Goal: Check status

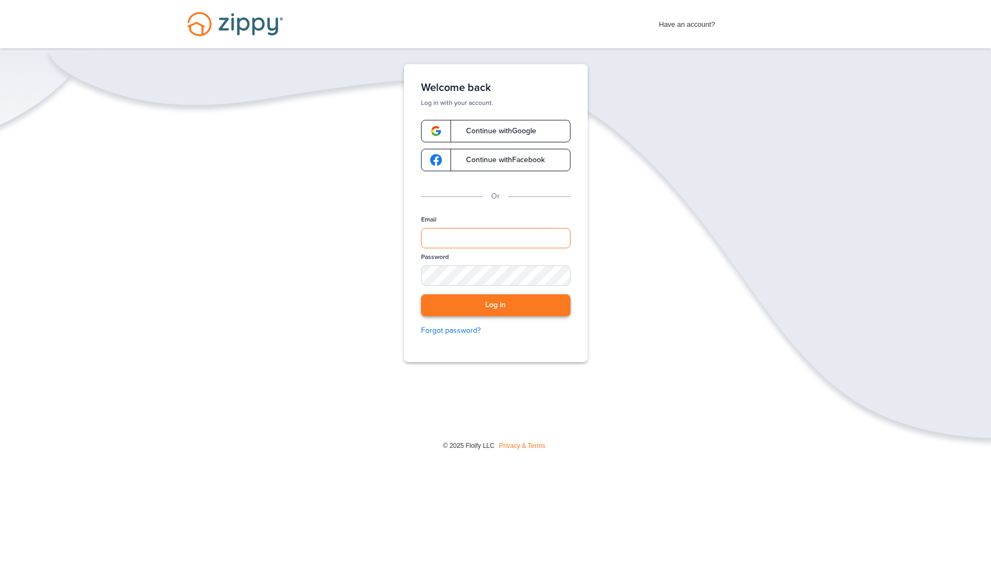
type input "**********"
click at [497, 305] on button "Log in" at bounding box center [495, 305] width 149 height 22
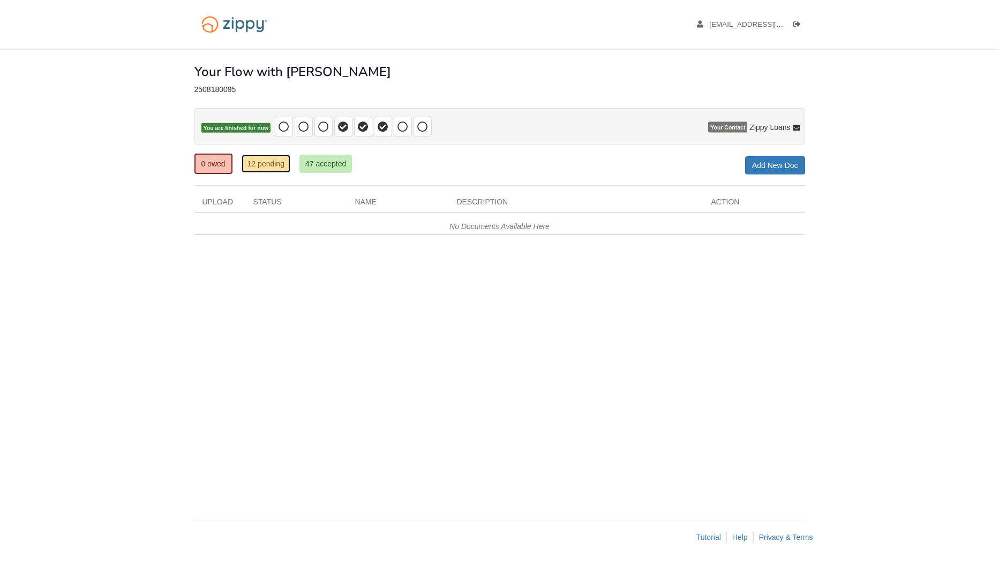
click at [262, 159] on link "12 pending" at bounding box center [265, 164] width 49 height 18
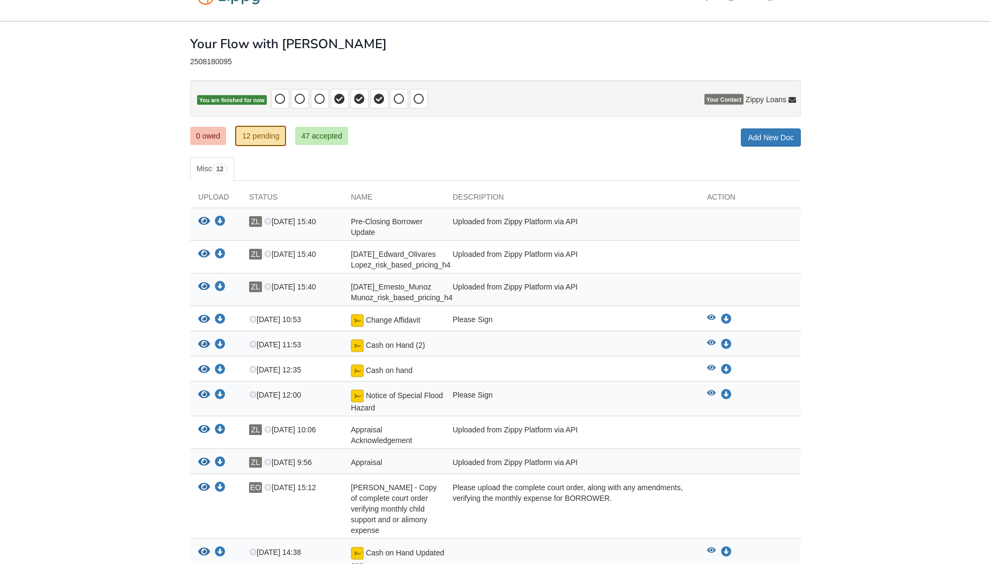
scroll to position [54, 0]
